Goal: Transaction & Acquisition: Book appointment/travel/reservation

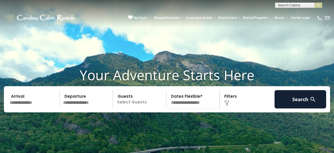
click at [30, 108] on input "text" at bounding box center [34, 99] width 52 height 18
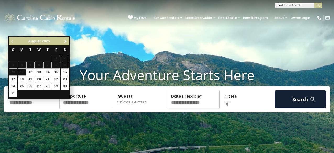
click at [65, 43] on span "Next" at bounding box center [65, 41] width 4 height 4
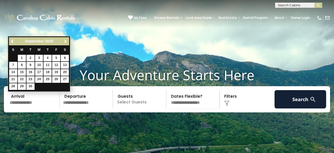
click at [65, 43] on span "Next" at bounding box center [65, 41] width 4 height 4
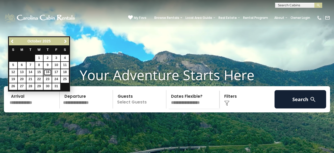
click at [48, 73] on link "16" at bounding box center [47, 72] width 8 height 7
type input "********"
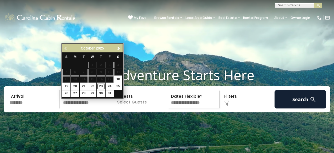
click at [99, 87] on link "23" at bounding box center [101, 86] width 8 height 7
type input "********"
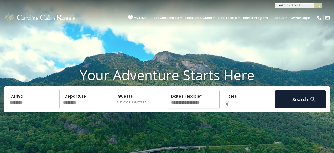
click at [139, 108] on p "Select Guests" at bounding box center [140, 99] width 52 height 18
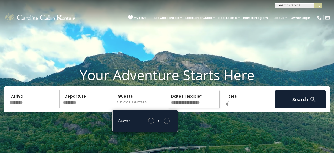
click at [165, 124] on div "+" at bounding box center [167, 121] width 6 height 6
click at [196, 108] on select "**********" at bounding box center [194, 99] width 52 height 18
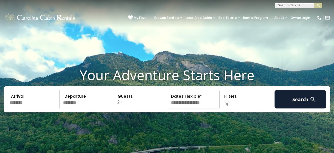
select select "*"
click option "**********" at bounding box center [0, 0] width 0 height 0
click at [228, 106] on img at bounding box center [226, 103] width 5 height 5
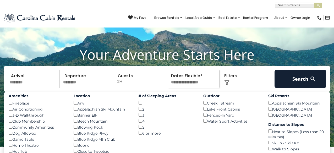
scroll to position [31, 0]
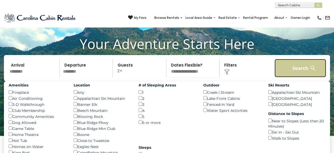
click at [306, 73] on button "Search" at bounding box center [300, 68] width 52 height 18
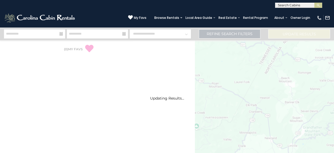
select select "*"
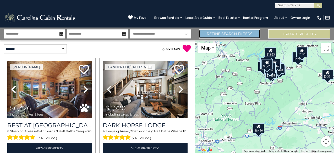
click at [251, 34] on link "Refine Search Filters" at bounding box center [230, 33] width 62 height 9
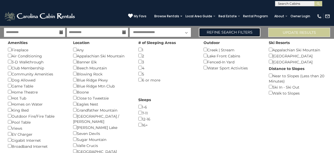
scroll to position [1, 0]
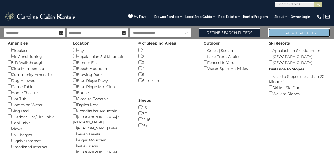
click at [285, 32] on button "Update Results" at bounding box center [299, 32] width 62 height 9
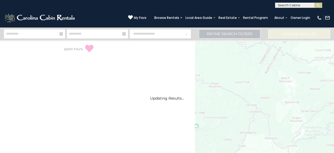
select select "*"
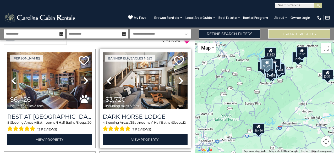
scroll to position [14, 0]
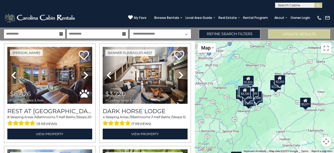
drag, startPoint x: 279, startPoint y: 84, endPoint x: 255, endPoint y: 112, distance: 36.4
click at [255, 112] on div "$6,426 $3,720 $3,939 $1,424 $2,014 $5,808 $4,547 $4,045 $3,068 $2,783 $1,924 $1…" at bounding box center [264, 96] width 139 height 113
click at [275, 95] on div "$6,426 $3,720 $3,939 $1,424 $2,014 $5,808 $4,547 $4,045 $3,068 $2,783 $1,924 $1…" at bounding box center [264, 96] width 139 height 113
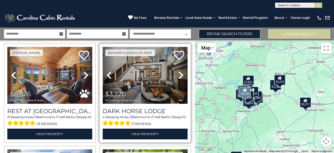
click at [180, 76] on icon at bounding box center [180, 75] width 5 height 8
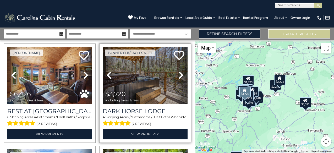
click at [180, 76] on icon at bounding box center [180, 75] width 5 height 8
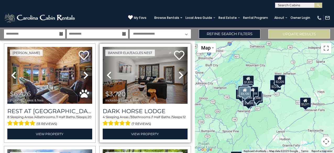
click at [180, 76] on icon at bounding box center [180, 75] width 5 height 8
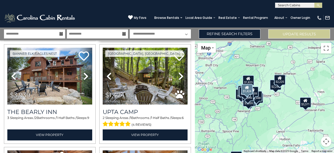
scroll to position [119, 0]
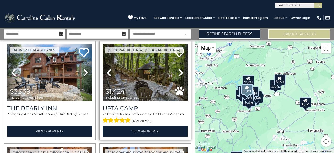
click at [182, 72] on icon at bounding box center [180, 72] width 5 height 8
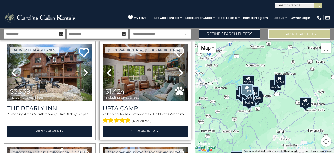
click at [182, 72] on icon at bounding box center [180, 72] width 5 height 8
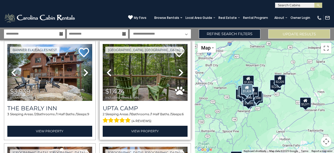
click at [182, 72] on icon at bounding box center [180, 72] width 5 height 8
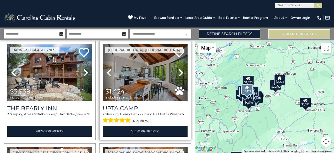
click at [182, 72] on icon at bounding box center [180, 72] width 5 height 8
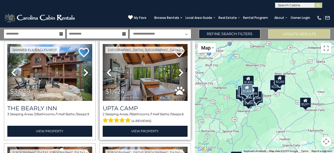
click at [182, 72] on icon at bounding box center [180, 72] width 5 height 8
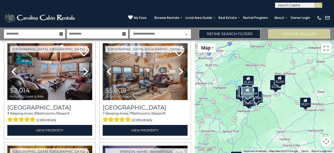
scroll to position [224, 0]
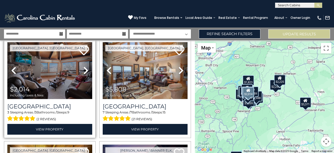
click at [85, 71] on icon at bounding box center [85, 70] width 5 height 8
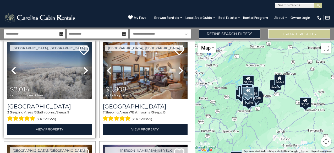
click at [85, 71] on icon at bounding box center [85, 70] width 5 height 8
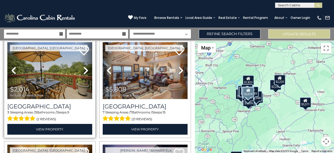
click at [85, 71] on icon at bounding box center [85, 70] width 5 height 8
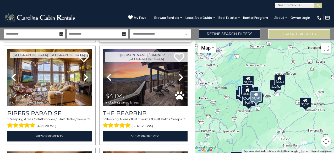
scroll to position [325, 0]
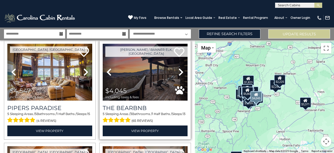
click at [182, 71] on icon at bounding box center [180, 72] width 5 height 8
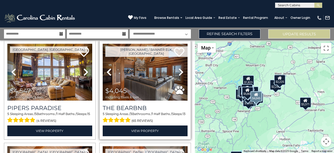
click at [182, 71] on icon at bounding box center [180, 72] width 5 height 8
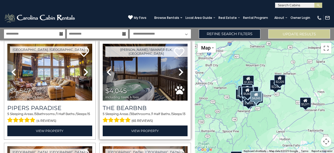
click at [182, 71] on icon at bounding box center [180, 72] width 5 height 8
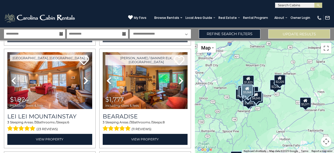
scroll to position [527, 0]
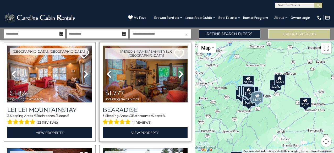
click at [182, 76] on icon at bounding box center [180, 74] width 5 height 8
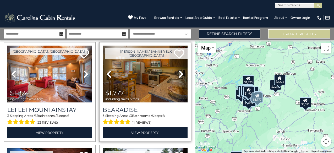
click at [182, 76] on icon at bounding box center [180, 74] width 5 height 8
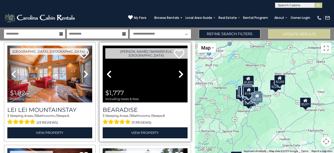
click at [182, 76] on icon at bounding box center [180, 74] width 5 height 8
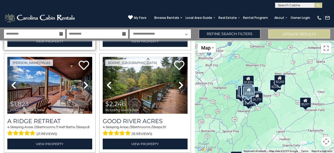
scroll to position [622, 0]
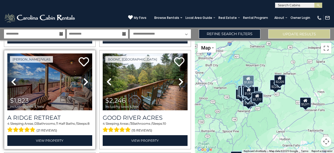
click at [86, 82] on icon at bounding box center [85, 81] width 5 height 8
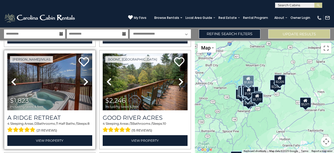
click at [86, 82] on icon at bounding box center [85, 81] width 5 height 8
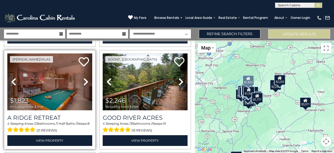
click at [86, 82] on icon at bounding box center [85, 81] width 5 height 8
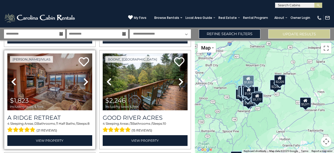
click at [86, 82] on icon at bounding box center [85, 81] width 5 height 8
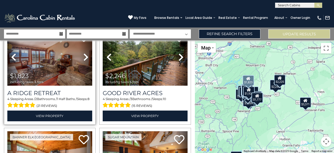
scroll to position [646, 0]
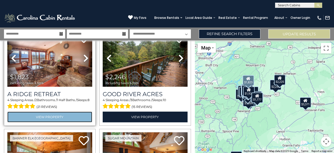
click at [76, 118] on link "View Property" at bounding box center [49, 117] width 85 height 11
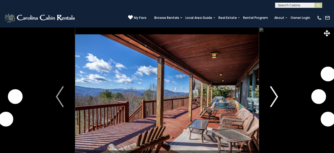
click at [276, 95] on img "Next" at bounding box center [274, 96] width 8 height 21
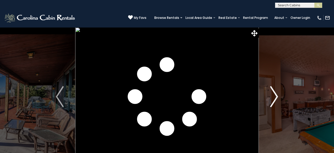
click at [276, 96] on img "Next" at bounding box center [274, 96] width 8 height 21
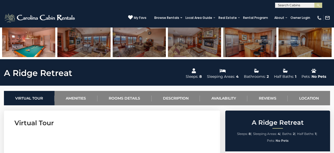
scroll to position [144, 0]
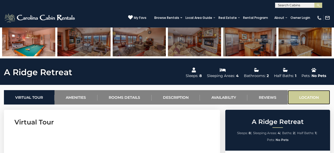
click at [308, 96] on link "Location" at bounding box center [308, 97] width 42 height 14
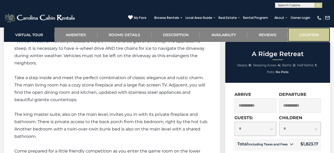
scroll to position [1346, 0]
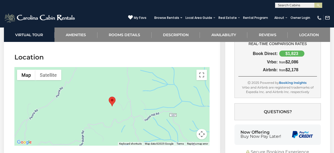
click at [139, 99] on div at bounding box center [111, 106] width 195 height 79
click at [120, 94] on div at bounding box center [111, 106] width 195 height 79
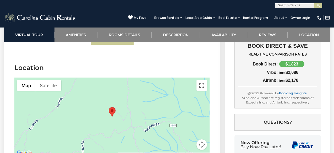
scroll to position [1334, 0]
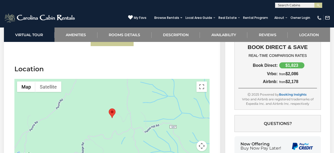
click at [122, 116] on div at bounding box center [111, 118] width 195 height 79
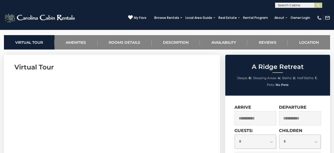
scroll to position [52, 0]
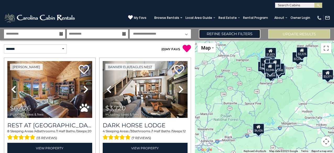
click at [215, 34] on link "Refine Search Filters" at bounding box center [230, 33] width 62 height 9
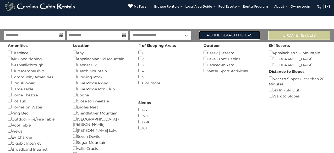
scroll to position [10, 0]
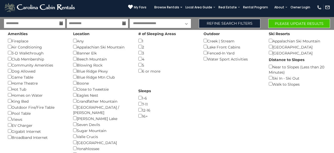
click at [130, 19] on select "**********" at bounding box center [160, 23] width 61 height 9
select select "*"
click option "**********" at bounding box center [0, 0] width 0 height 0
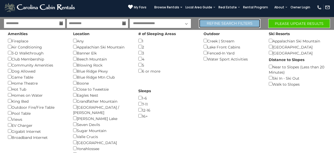
click at [225, 24] on link "Refine Search Filters" at bounding box center [230, 23] width 62 height 9
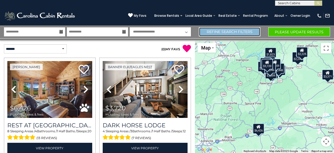
scroll to position [0, 0]
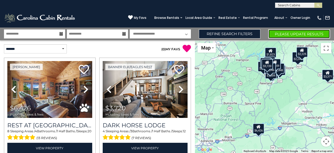
click at [284, 33] on button "Please Update Results" at bounding box center [299, 33] width 62 height 9
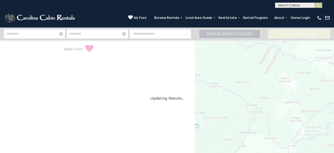
select select "*"
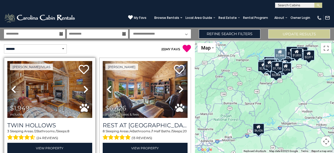
scroll to position [12, 0]
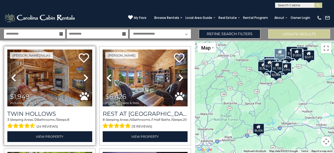
click at [86, 78] on icon at bounding box center [85, 78] width 5 height 8
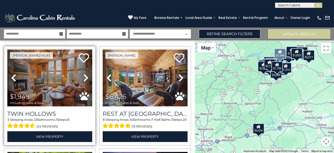
click at [86, 78] on icon at bounding box center [85, 78] width 5 height 8
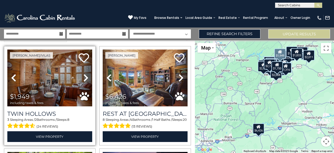
click at [86, 78] on icon at bounding box center [85, 78] width 5 height 8
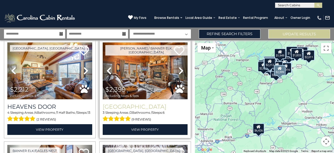
scroll to position [325, 0]
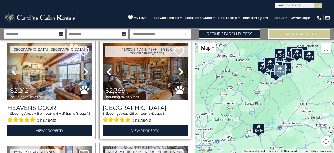
click at [180, 72] on icon at bounding box center [180, 72] width 5 height 8
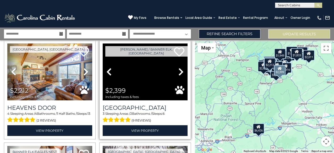
click at [180, 72] on icon at bounding box center [180, 72] width 5 height 8
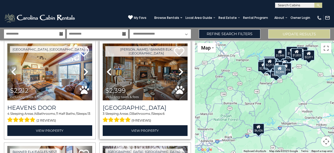
click at [180, 72] on icon at bounding box center [180, 72] width 5 height 8
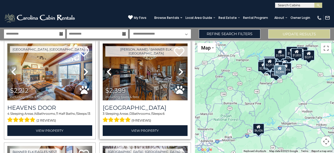
click at [180, 72] on icon at bounding box center [180, 72] width 5 height 8
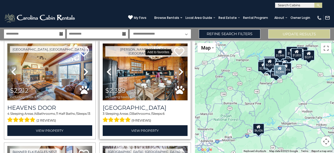
click at [179, 52] on icon at bounding box center [179, 52] width 10 height 10
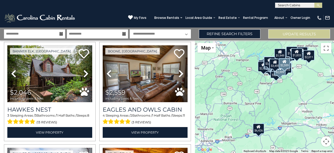
scroll to position [632, 0]
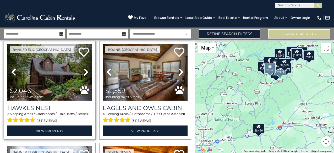
click at [87, 74] on icon at bounding box center [85, 72] width 5 height 8
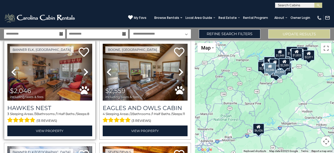
click at [87, 74] on icon at bounding box center [85, 72] width 5 height 8
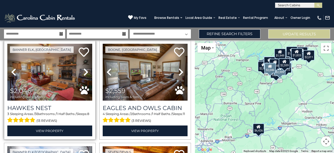
click at [87, 74] on icon at bounding box center [85, 72] width 5 height 8
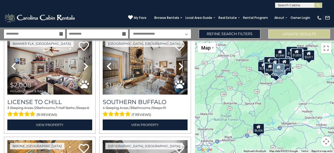
scroll to position [843, 0]
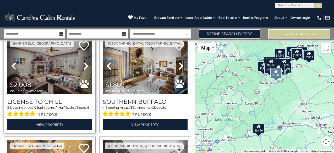
click at [86, 66] on icon at bounding box center [85, 66] width 5 height 8
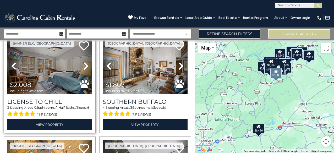
click at [86, 66] on icon at bounding box center [85, 66] width 5 height 8
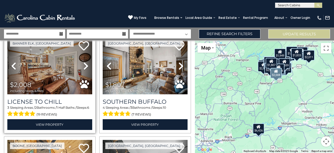
click at [86, 66] on icon at bounding box center [85, 66] width 5 height 8
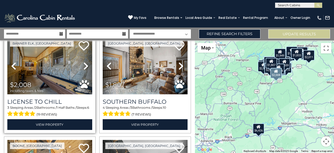
click at [86, 66] on icon at bounding box center [85, 66] width 5 height 8
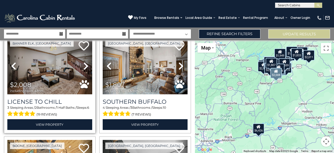
click at [86, 66] on icon at bounding box center [85, 66] width 5 height 8
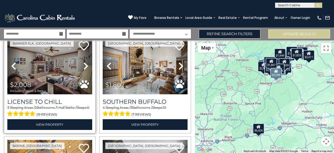
click at [86, 66] on icon at bounding box center [85, 66] width 5 height 8
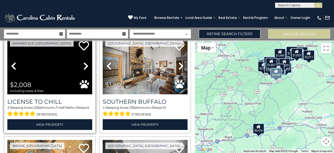
click at [86, 66] on icon at bounding box center [85, 66] width 5 height 8
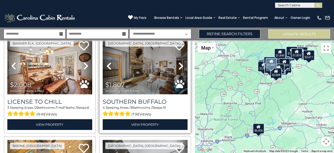
click at [180, 67] on icon at bounding box center [180, 66] width 5 height 8
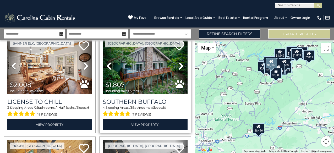
click at [180, 67] on icon at bounding box center [180, 66] width 5 height 8
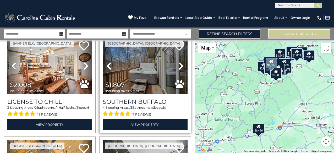
click at [180, 67] on icon at bounding box center [180, 66] width 5 height 8
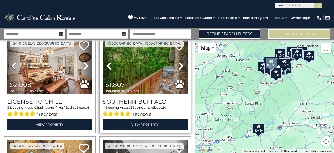
click at [180, 67] on icon at bounding box center [180, 66] width 5 height 8
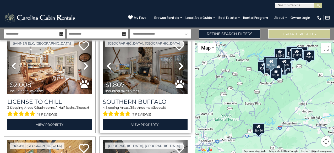
click at [180, 67] on icon at bounding box center [180, 66] width 5 height 8
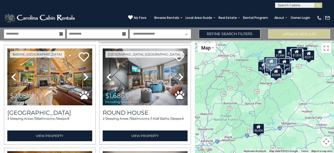
scroll to position [938, 0]
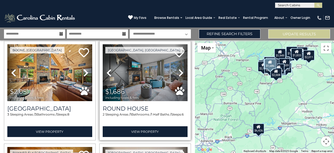
click at [181, 73] on icon at bounding box center [180, 73] width 5 height 8
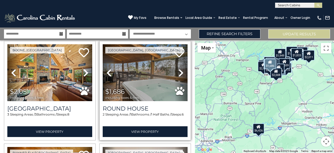
click at [181, 73] on icon at bounding box center [180, 73] width 5 height 8
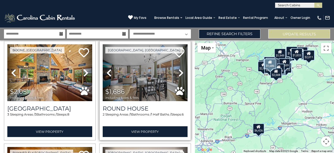
click at [181, 73] on icon at bounding box center [180, 73] width 5 height 8
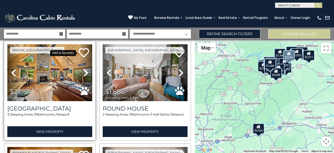
click at [85, 55] on icon at bounding box center [84, 52] width 10 height 10
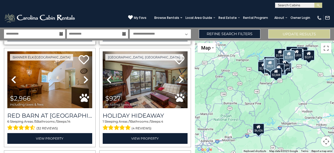
scroll to position [1040, 0]
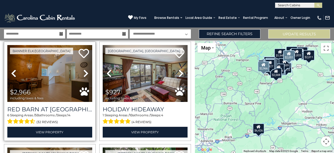
click at [84, 77] on icon at bounding box center [85, 73] width 5 height 8
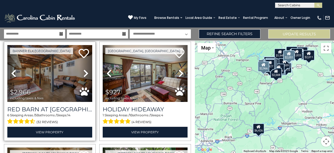
click at [84, 77] on icon at bounding box center [85, 73] width 5 height 8
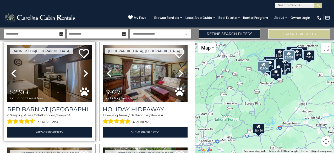
click at [84, 77] on icon at bounding box center [85, 73] width 5 height 8
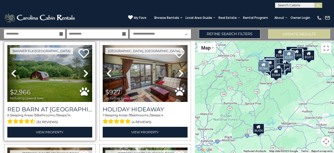
click at [84, 77] on icon at bounding box center [85, 73] width 5 height 8
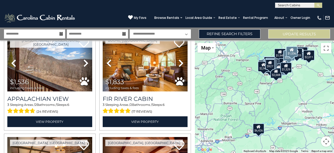
scroll to position [1261, 0]
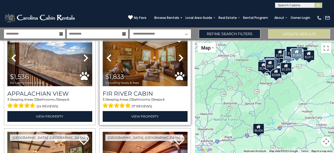
click at [180, 61] on icon at bounding box center [180, 58] width 5 height 8
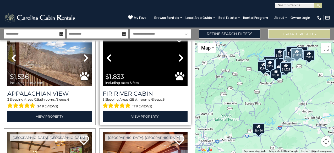
click at [180, 61] on icon at bounding box center [180, 58] width 5 height 8
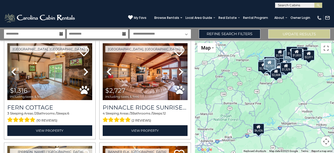
scroll to position [1350, 0]
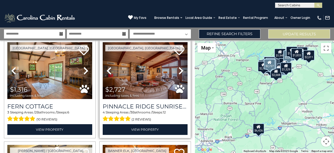
click at [180, 75] on icon at bounding box center [180, 70] width 5 height 8
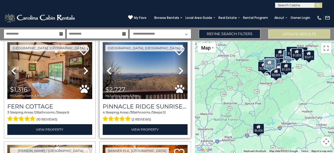
click at [180, 75] on icon at bounding box center [180, 70] width 5 height 8
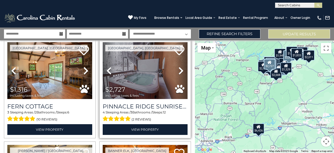
click at [180, 75] on icon at bounding box center [180, 70] width 5 height 8
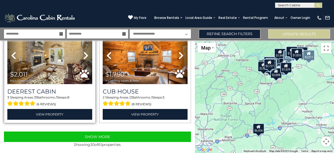
scroll to position [1474, 0]
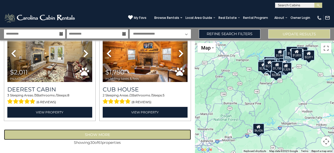
click at [98, 134] on button "Show More" at bounding box center [97, 134] width 187 height 10
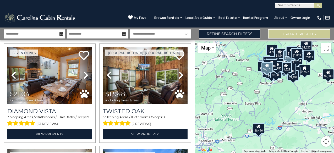
scroll to position [1542, 0]
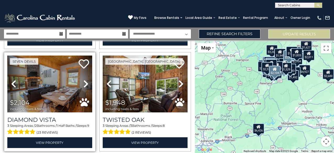
click at [87, 88] on icon at bounding box center [85, 84] width 5 height 8
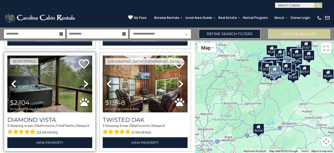
click at [87, 88] on icon at bounding box center [85, 84] width 5 height 8
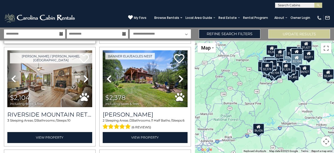
scroll to position [1653, 0]
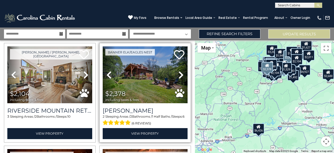
click at [183, 79] on icon at bounding box center [180, 75] width 5 height 8
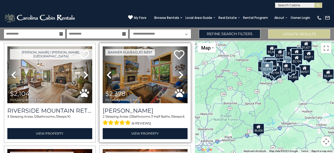
click at [183, 79] on icon at bounding box center [180, 75] width 5 height 8
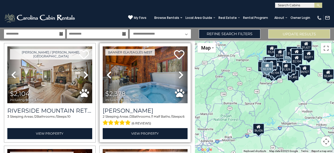
click at [183, 79] on icon at bounding box center [180, 75] width 5 height 8
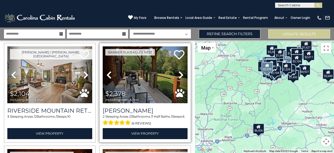
click at [183, 79] on icon at bounding box center [180, 75] width 5 height 8
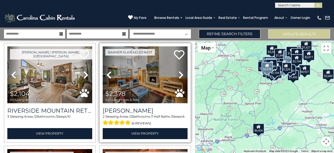
click at [181, 79] on icon at bounding box center [180, 75] width 5 height 8
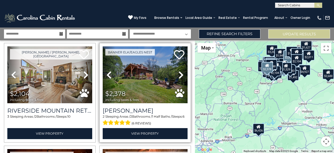
click at [181, 79] on icon at bounding box center [180, 75] width 5 height 8
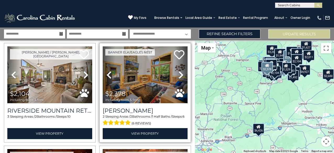
click at [181, 79] on icon at bounding box center [180, 75] width 5 height 8
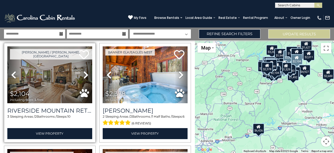
click at [87, 79] on icon at bounding box center [85, 75] width 5 height 8
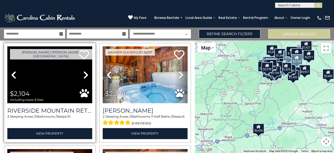
click at [87, 79] on icon at bounding box center [85, 75] width 5 height 8
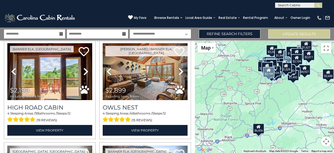
scroll to position [1759, 0]
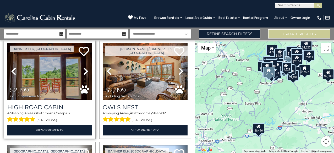
click at [86, 75] on icon at bounding box center [85, 71] width 5 height 8
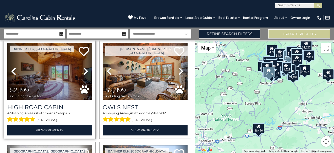
click at [86, 75] on icon at bounding box center [85, 71] width 5 height 8
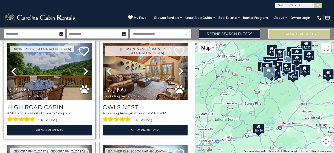
click at [86, 75] on icon at bounding box center [85, 71] width 5 height 8
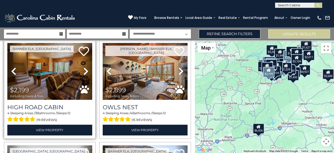
click at [86, 75] on icon at bounding box center [85, 71] width 5 height 8
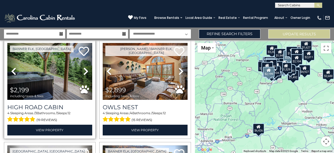
click at [86, 75] on icon at bounding box center [85, 71] width 5 height 8
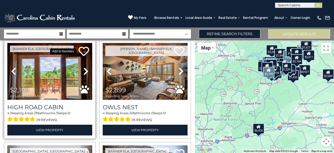
click at [84, 55] on icon at bounding box center [84, 51] width 10 height 10
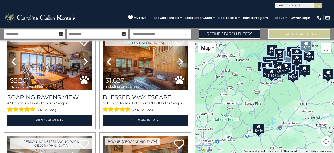
scroll to position [2077, 0]
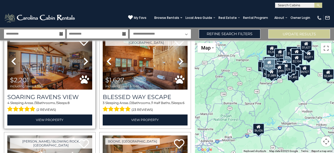
click at [85, 65] on icon at bounding box center [85, 61] width 5 height 8
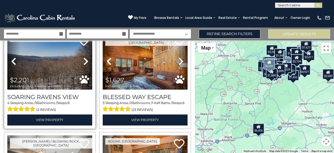
click at [85, 65] on icon at bounding box center [85, 61] width 5 height 8
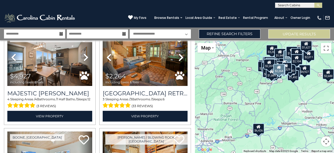
scroll to position [2183, 0]
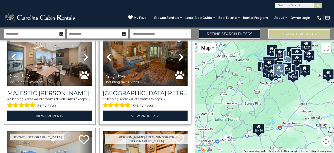
click at [181, 61] on icon at bounding box center [180, 57] width 5 height 8
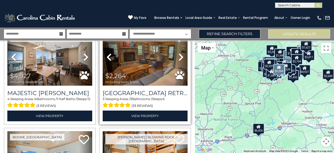
click at [181, 61] on icon at bounding box center [180, 57] width 5 height 8
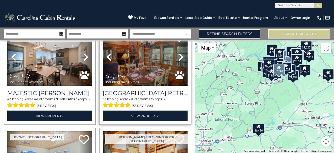
click at [181, 61] on icon at bounding box center [180, 57] width 5 height 8
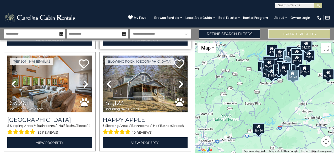
scroll to position [2361, 0]
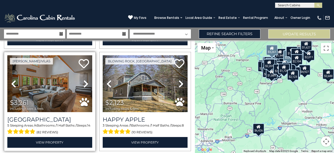
click at [85, 88] on icon at bounding box center [85, 84] width 5 height 8
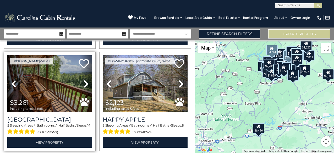
click at [85, 88] on icon at bounding box center [85, 84] width 5 height 8
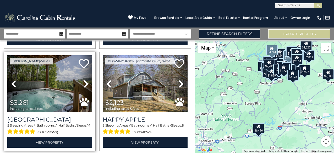
click at [85, 88] on icon at bounding box center [85, 84] width 5 height 8
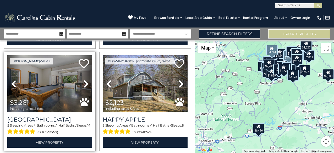
click at [85, 88] on icon at bounding box center [85, 84] width 5 height 8
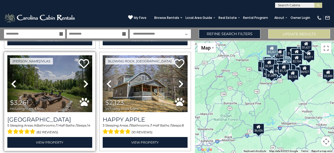
click at [85, 88] on icon at bounding box center [85, 84] width 5 height 8
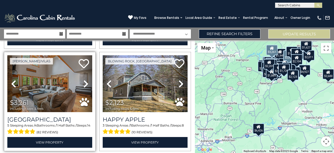
click at [85, 88] on icon at bounding box center [85, 84] width 5 height 8
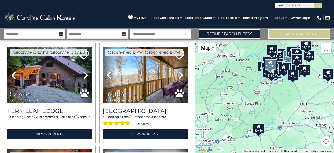
scroll to position [2473, 0]
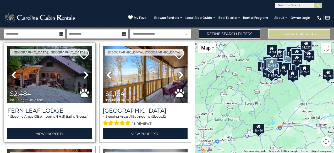
click at [87, 79] on icon at bounding box center [85, 75] width 5 height 8
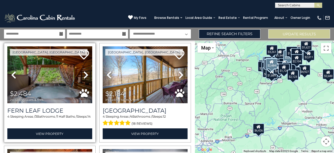
click at [87, 79] on icon at bounding box center [85, 75] width 5 height 8
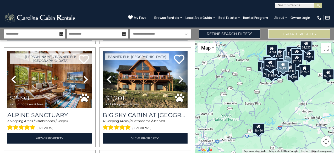
scroll to position [2880, 0]
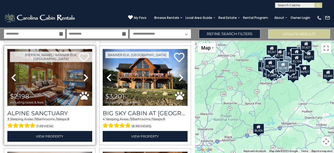
click at [86, 82] on icon at bounding box center [85, 77] width 5 height 8
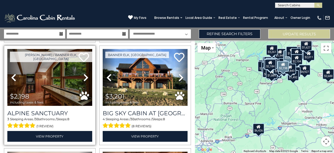
click at [86, 82] on icon at bounding box center [85, 77] width 5 height 8
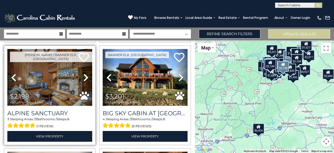
click at [86, 82] on icon at bounding box center [85, 77] width 5 height 8
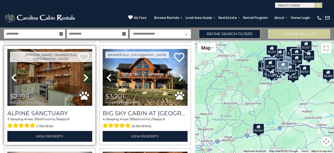
click at [86, 82] on icon at bounding box center [85, 77] width 5 height 8
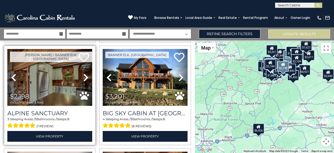
click at [86, 82] on icon at bounding box center [85, 77] width 5 height 8
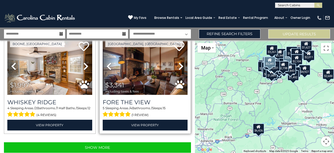
scroll to position [3014, 0]
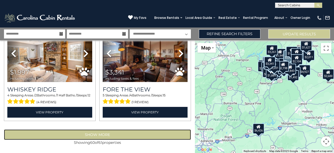
click at [98, 136] on button "Show More" at bounding box center [97, 134] width 187 height 10
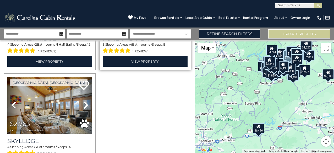
scroll to position [3064, 0]
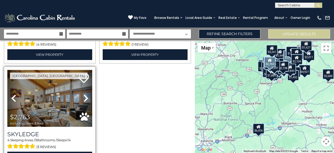
click at [85, 102] on icon at bounding box center [85, 98] width 5 height 8
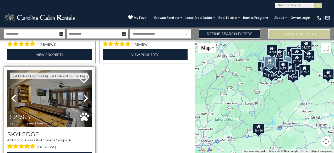
click at [85, 102] on icon at bounding box center [85, 98] width 5 height 8
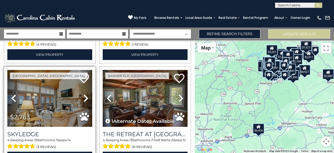
click at [85, 102] on icon at bounding box center [85, 98] width 5 height 8
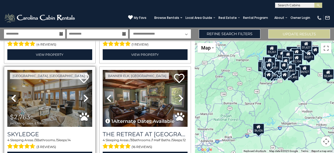
click at [85, 102] on icon at bounding box center [85, 98] width 5 height 8
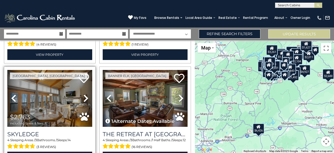
click at [85, 102] on icon at bounding box center [85, 98] width 5 height 8
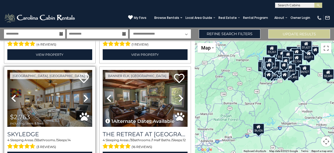
click at [85, 102] on icon at bounding box center [85, 98] width 5 height 8
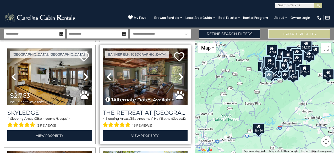
scroll to position [3083, 0]
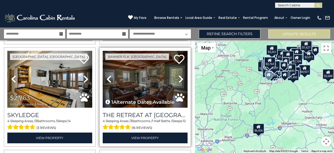
click at [181, 83] on icon at bounding box center [180, 79] width 5 height 8
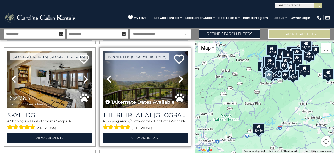
click at [181, 83] on icon at bounding box center [180, 79] width 5 height 8
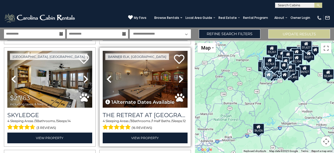
click at [181, 83] on icon at bounding box center [180, 79] width 5 height 8
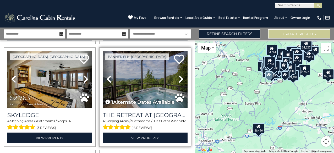
click at [181, 83] on icon at bounding box center [180, 79] width 5 height 8
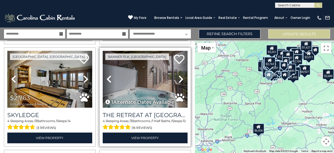
click at [181, 83] on icon at bounding box center [180, 79] width 5 height 8
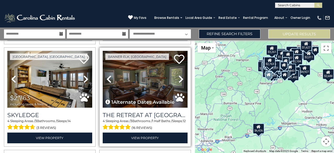
click at [181, 83] on icon at bounding box center [180, 79] width 5 height 8
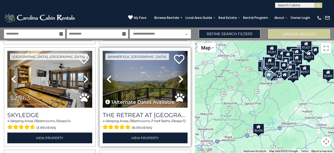
click at [181, 83] on icon at bounding box center [180, 79] width 5 height 8
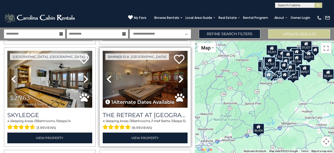
click at [181, 83] on icon at bounding box center [180, 79] width 5 height 8
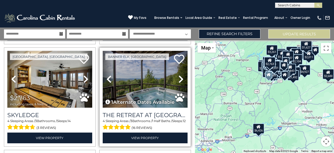
click at [181, 83] on icon at bounding box center [180, 79] width 5 height 8
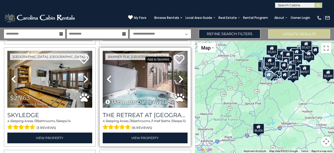
click at [179, 64] on icon at bounding box center [179, 59] width 10 height 10
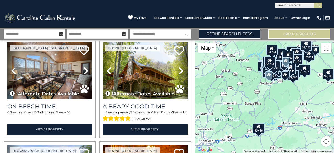
scroll to position [3195, 0]
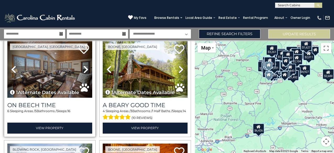
click at [86, 74] on icon at bounding box center [85, 69] width 5 height 8
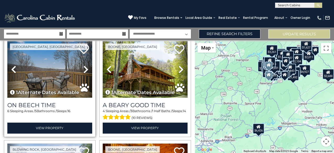
click at [86, 74] on icon at bounding box center [85, 69] width 5 height 8
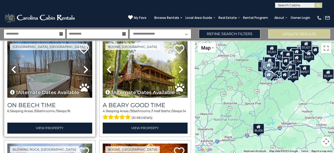
click at [86, 74] on icon at bounding box center [85, 69] width 5 height 8
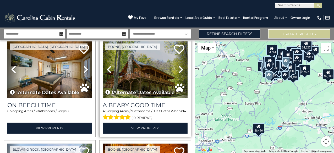
click at [184, 75] on link "Next" at bounding box center [181, 69] width 13 height 57
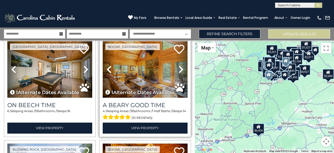
click at [184, 75] on link "Next" at bounding box center [181, 69] width 13 height 57
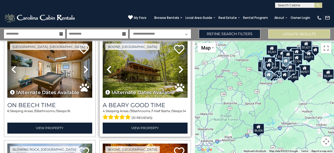
click at [184, 75] on link "Next" at bounding box center [181, 69] width 13 height 57
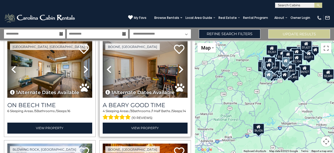
click at [184, 75] on link "Next" at bounding box center [181, 69] width 13 height 57
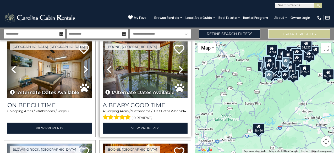
click at [184, 75] on link "Next" at bounding box center [181, 69] width 13 height 57
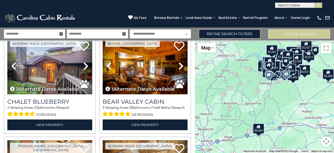
scroll to position [3301, 0]
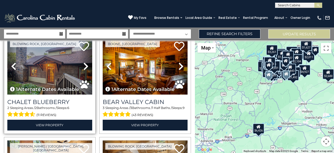
click at [85, 70] on icon at bounding box center [85, 66] width 5 height 8
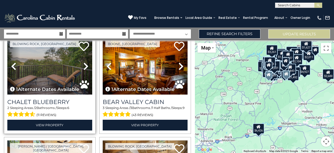
click at [85, 70] on icon at bounding box center [85, 66] width 5 height 8
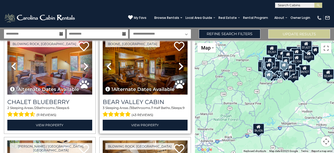
click at [181, 70] on icon at bounding box center [180, 66] width 5 height 8
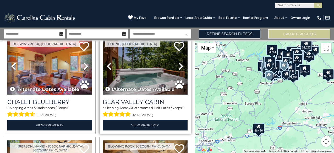
click at [181, 70] on icon at bounding box center [180, 66] width 5 height 8
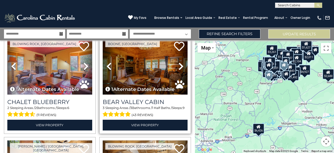
click at [181, 70] on icon at bounding box center [180, 66] width 5 height 8
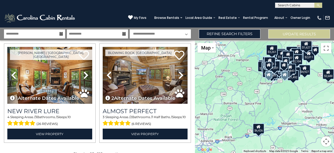
scroll to position [3394, 0]
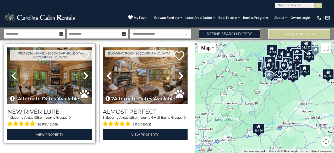
click at [86, 80] on icon at bounding box center [85, 75] width 5 height 8
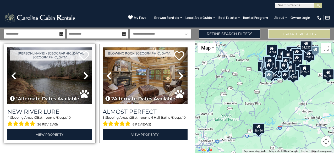
click at [86, 80] on icon at bounding box center [85, 75] width 5 height 8
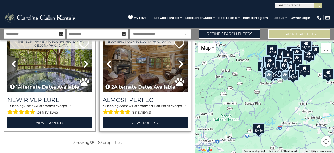
scroll to position [3414, 0]
click at [181, 62] on icon at bounding box center [180, 64] width 5 height 8
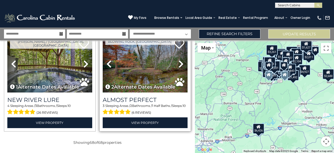
click at [181, 62] on icon at bounding box center [180, 64] width 5 height 8
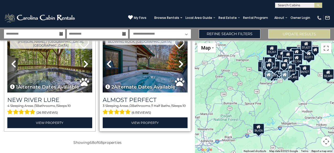
click at [181, 62] on icon at bounding box center [180, 64] width 5 height 8
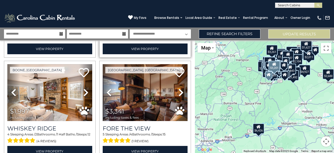
scroll to position [2956, 0]
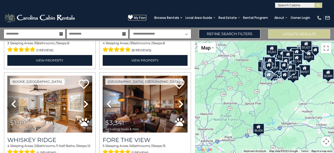
click at [142, 18] on span "My Favs" at bounding box center [140, 17] width 13 height 5
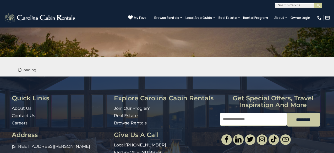
scroll to position [63, 0]
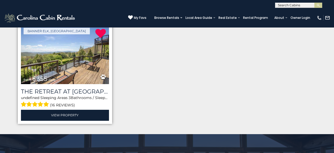
scroll to position [216, 0]
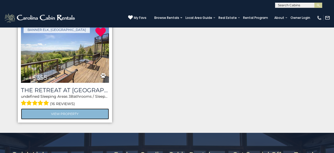
click at [77, 115] on link "View Property" at bounding box center [65, 113] width 88 height 11
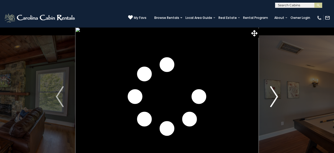
click at [275, 97] on img "Next" at bounding box center [274, 96] width 8 height 21
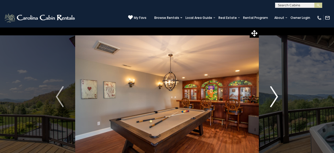
click at [275, 97] on img "Next" at bounding box center [274, 96] width 8 height 21
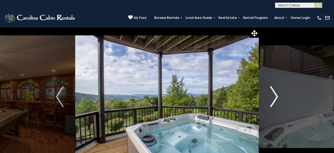
click at [275, 97] on img "Next" at bounding box center [274, 96] width 8 height 21
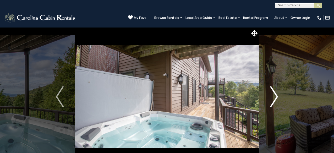
click at [275, 97] on img "Next" at bounding box center [274, 96] width 8 height 21
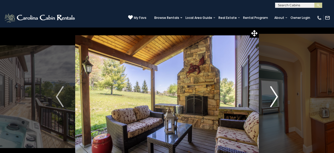
click at [275, 97] on img "Next" at bounding box center [274, 96] width 8 height 21
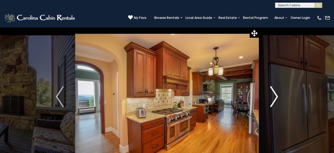
click at [275, 97] on img "Next" at bounding box center [274, 96] width 8 height 21
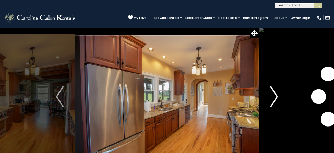
click at [275, 97] on img "Next" at bounding box center [274, 96] width 8 height 21
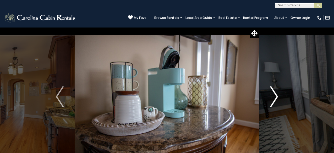
click at [275, 97] on img "Next" at bounding box center [274, 96] width 8 height 21
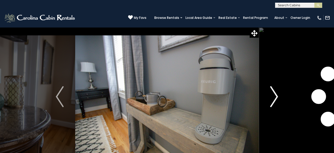
click at [275, 97] on img "Next" at bounding box center [274, 96] width 8 height 21
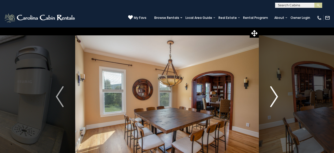
click at [275, 97] on img "Next" at bounding box center [274, 96] width 8 height 21
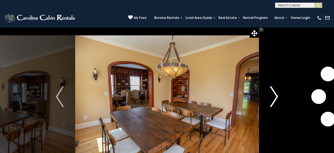
click at [275, 97] on img "Next" at bounding box center [274, 96] width 8 height 21
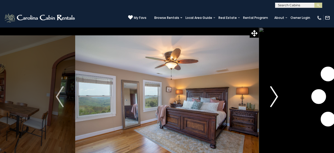
click at [275, 97] on img "Next" at bounding box center [274, 96] width 8 height 21
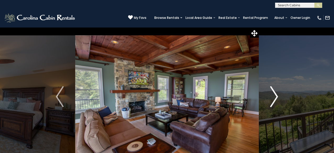
click at [275, 97] on img "Next" at bounding box center [274, 96] width 8 height 21
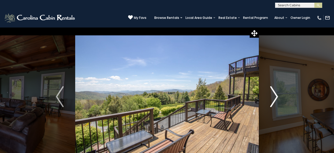
click at [275, 97] on img "Next" at bounding box center [274, 96] width 8 height 21
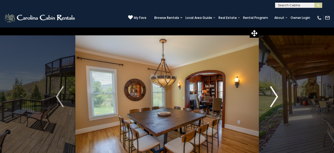
click at [275, 97] on img "Next" at bounding box center [274, 96] width 8 height 21
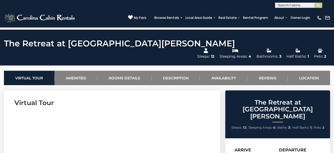
scroll to position [196, 0]
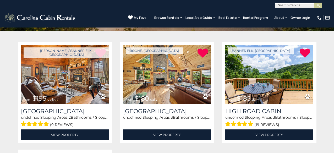
scroll to position [87, 0]
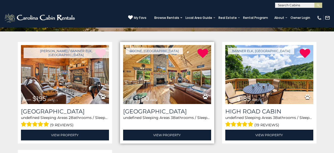
click at [183, 69] on img at bounding box center [167, 74] width 88 height 59
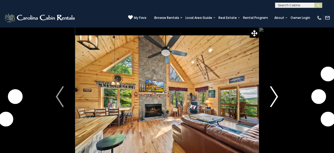
click at [273, 97] on img "Next" at bounding box center [274, 96] width 8 height 21
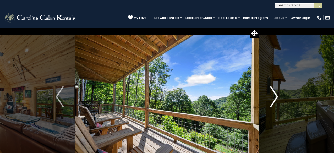
click at [275, 96] on img "Next" at bounding box center [274, 96] width 8 height 21
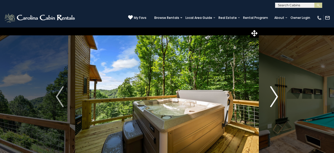
click at [275, 96] on img "Next" at bounding box center [274, 96] width 8 height 21
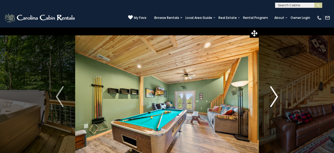
click at [275, 96] on img "Next" at bounding box center [274, 96] width 8 height 21
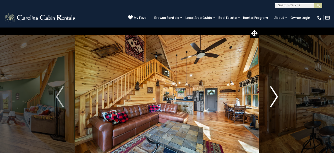
click at [275, 96] on img "Next" at bounding box center [274, 96] width 8 height 21
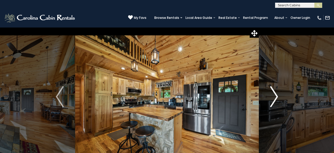
click at [275, 96] on img "Next" at bounding box center [274, 96] width 8 height 21
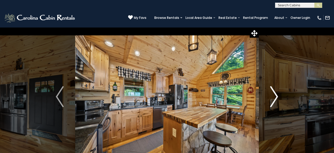
click at [275, 96] on img "Next" at bounding box center [274, 96] width 8 height 21
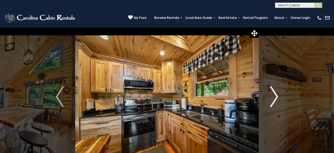
click at [275, 96] on img "Next" at bounding box center [274, 96] width 8 height 21
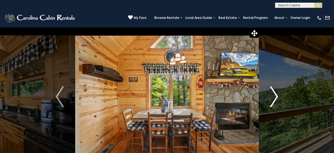
click at [275, 96] on img "Next" at bounding box center [274, 96] width 8 height 21
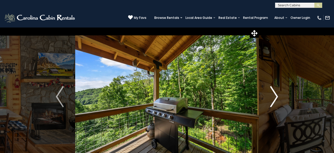
click at [275, 96] on img "Next" at bounding box center [274, 96] width 8 height 21
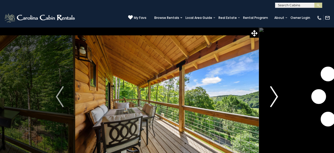
click at [275, 96] on img "Next" at bounding box center [274, 96] width 8 height 21
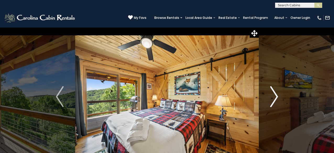
click at [275, 96] on img "Next" at bounding box center [274, 96] width 8 height 21
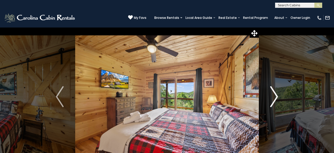
click at [275, 96] on img "Next" at bounding box center [274, 96] width 8 height 21
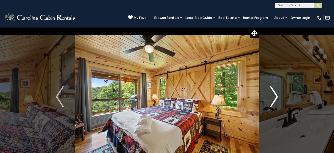
click at [275, 96] on img "Next" at bounding box center [274, 96] width 8 height 21
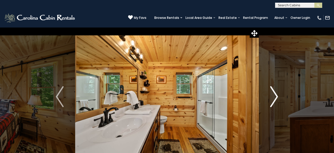
click at [275, 96] on img "Next" at bounding box center [274, 96] width 8 height 21
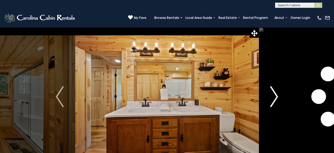
click at [275, 96] on img "Next" at bounding box center [274, 96] width 8 height 21
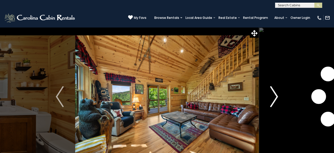
click at [275, 96] on img "Next" at bounding box center [274, 96] width 8 height 21
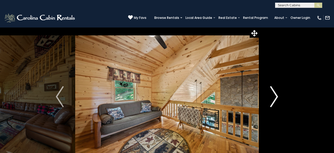
click at [275, 96] on img "Next" at bounding box center [274, 96] width 8 height 21
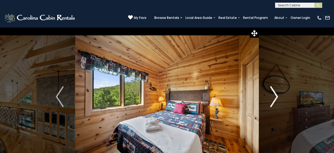
click at [275, 96] on img "Next" at bounding box center [274, 96] width 8 height 21
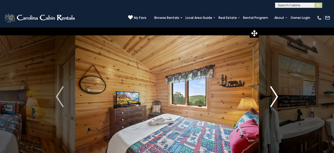
click at [275, 96] on img "Next" at bounding box center [274, 96] width 8 height 21
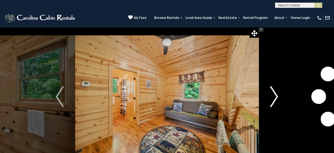
click at [275, 96] on img "Next" at bounding box center [274, 96] width 8 height 21
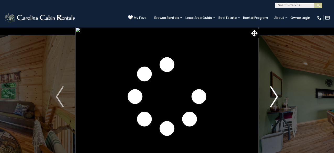
click at [275, 96] on img "Next" at bounding box center [274, 96] width 8 height 21
click at [274, 96] on img "Next" at bounding box center [274, 96] width 8 height 21
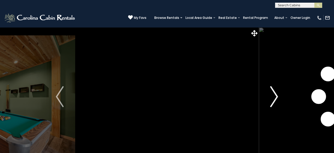
click at [274, 96] on img "Next" at bounding box center [274, 96] width 8 height 21
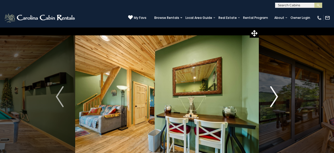
click at [274, 92] on img "Next" at bounding box center [274, 96] width 8 height 21
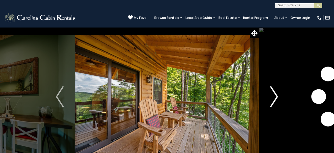
click at [274, 92] on img "Next" at bounding box center [274, 96] width 8 height 21
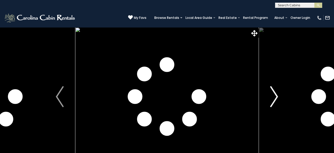
click at [274, 92] on img "Next" at bounding box center [274, 96] width 8 height 21
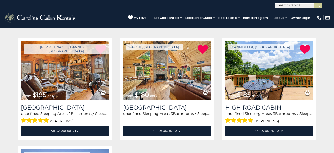
scroll to position [92, 0]
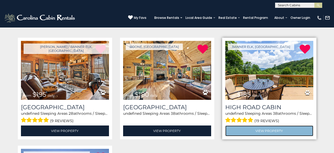
click at [263, 131] on link "View Property" at bounding box center [269, 130] width 88 height 11
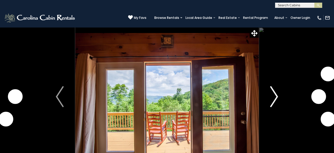
scroll to position [31, 0]
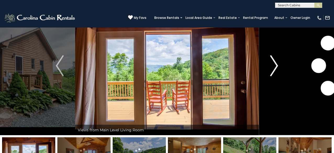
click at [275, 63] on img "Next" at bounding box center [274, 65] width 8 height 21
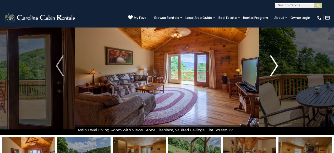
click at [275, 63] on img "Next" at bounding box center [274, 65] width 8 height 21
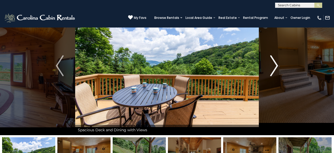
click at [275, 63] on img "Next" at bounding box center [274, 65] width 8 height 21
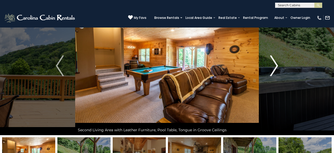
click at [275, 63] on img "Next" at bounding box center [274, 65] width 8 height 21
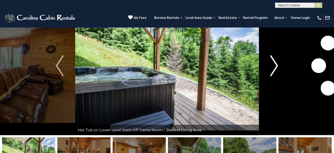
click at [275, 63] on img "Next" at bounding box center [274, 65] width 8 height 21
